Goal: Find specific page/section

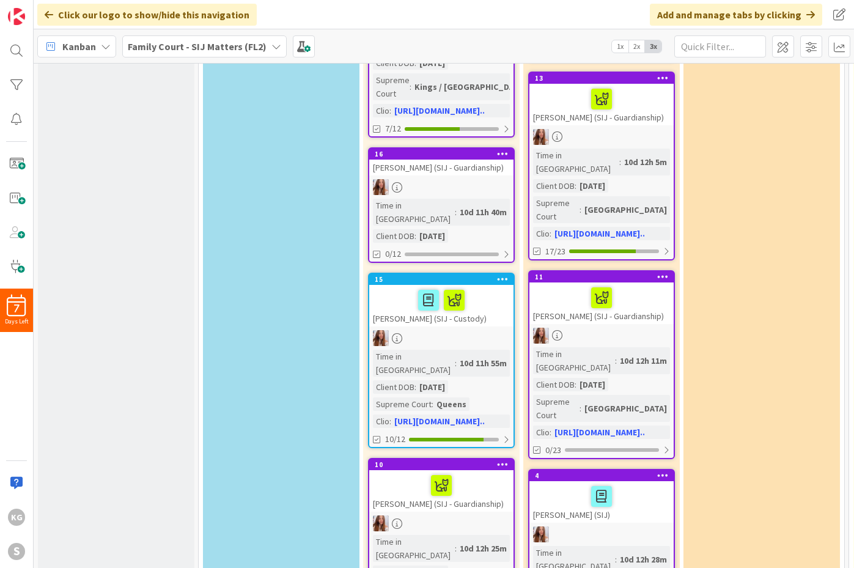
scroll to position [618, 0]
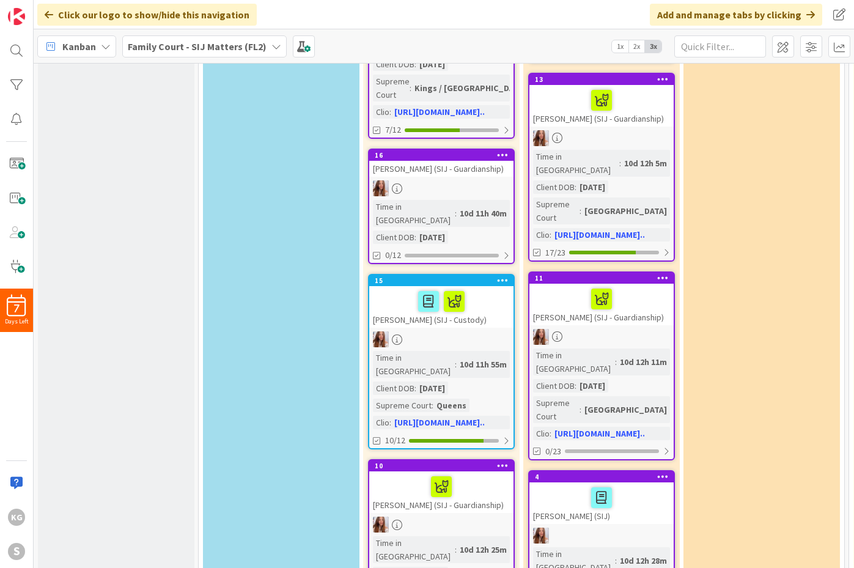
click at [568, 485] on div at bounding box center [601, 498] width 137 height 26
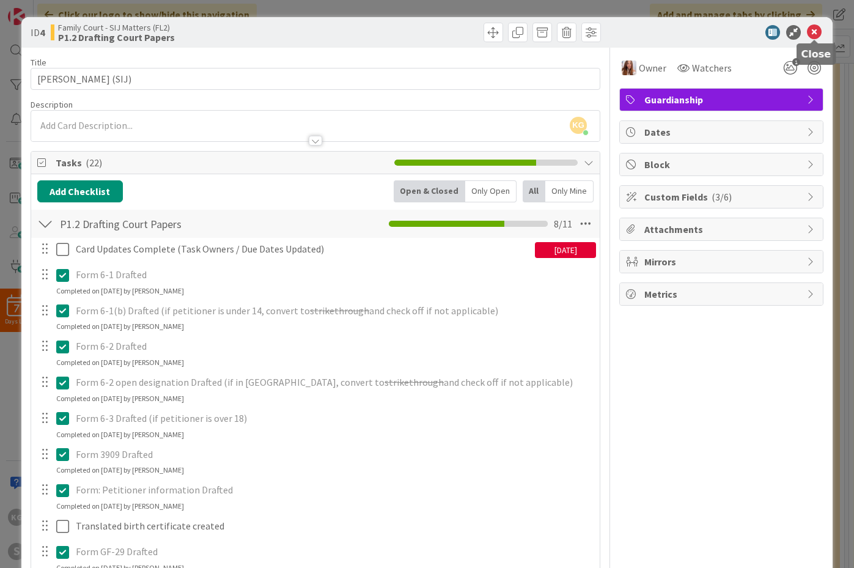
click at [808, 35] on icon at bounding box center [814, 32] width 15 height 15
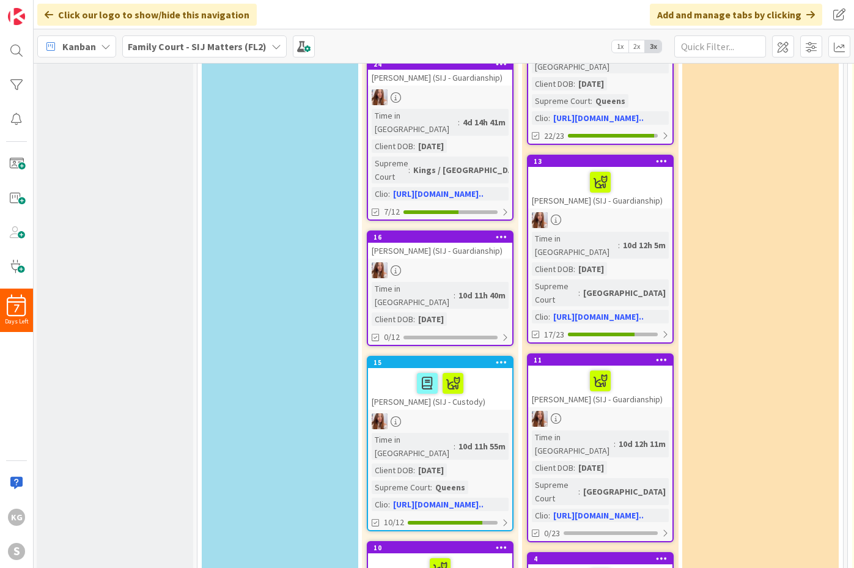
scroll to position [536, 2]
click at [634, 167] on div "[PERSON_NAME] (SIJ - Guardianship)" at bounding box center [600, 188] width 144 height 42
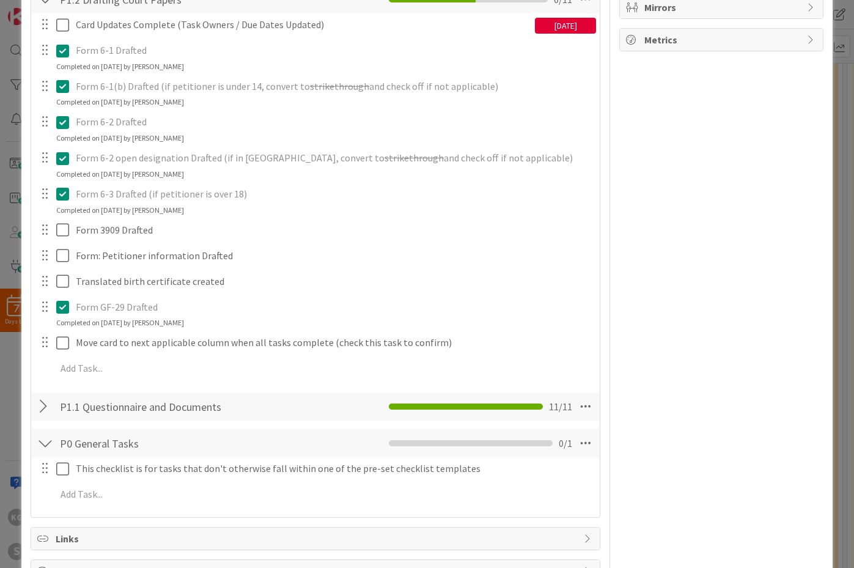
scroll to position [259, 0]
